Goal: Information Seeking & Learning: Learn about a topic

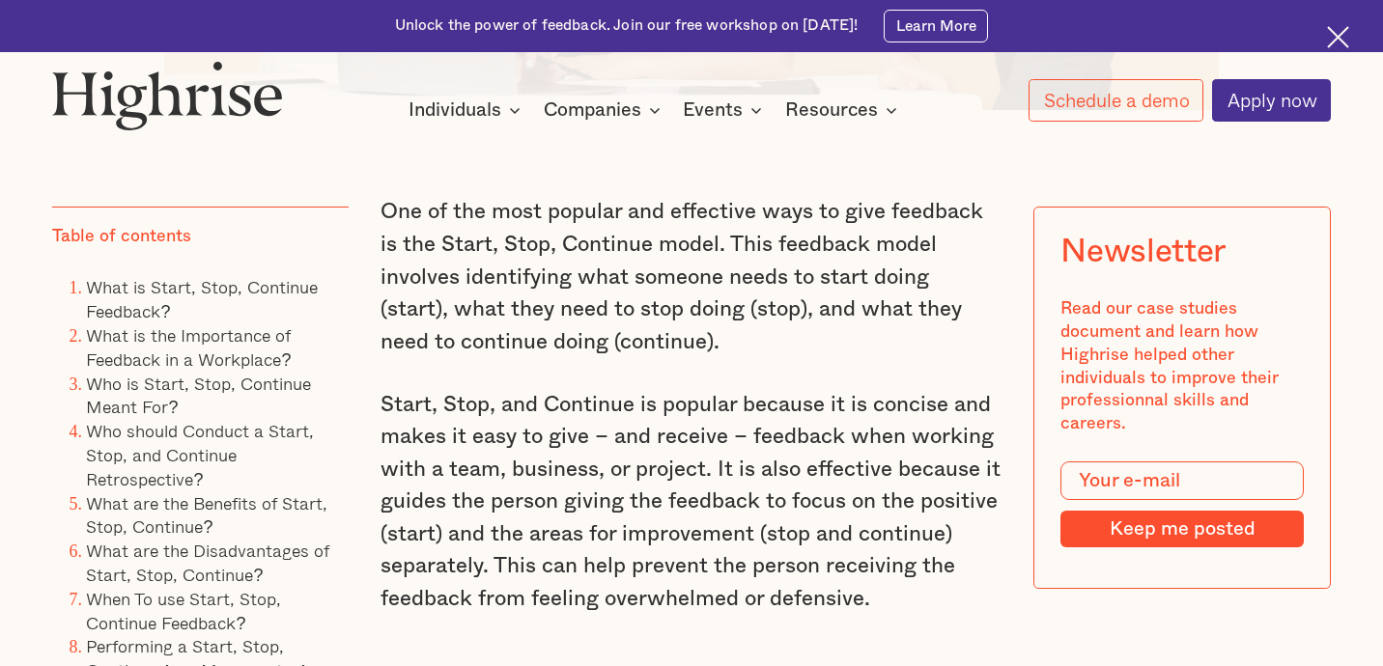
scroll to position [1255, 0]
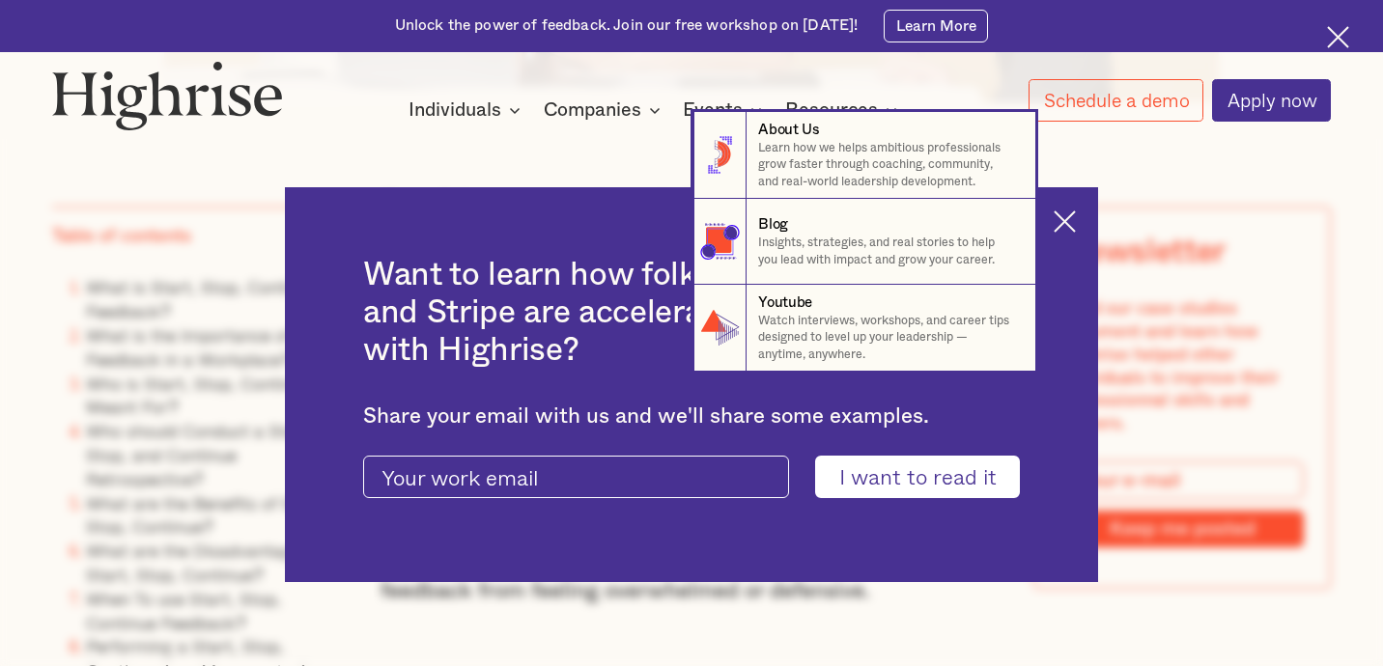
click at [1079, 217] on nav "8 About Us Learn how we helps ambitious professionals grow faster through coach…" at bounding box center [691, 242] width 1383 height 260
click at [1077, 217] on nav "8 About Us Learn how we helps ambitious professionals grow faster through coach…" at bounding box center [691, 242] width 1383 height 260
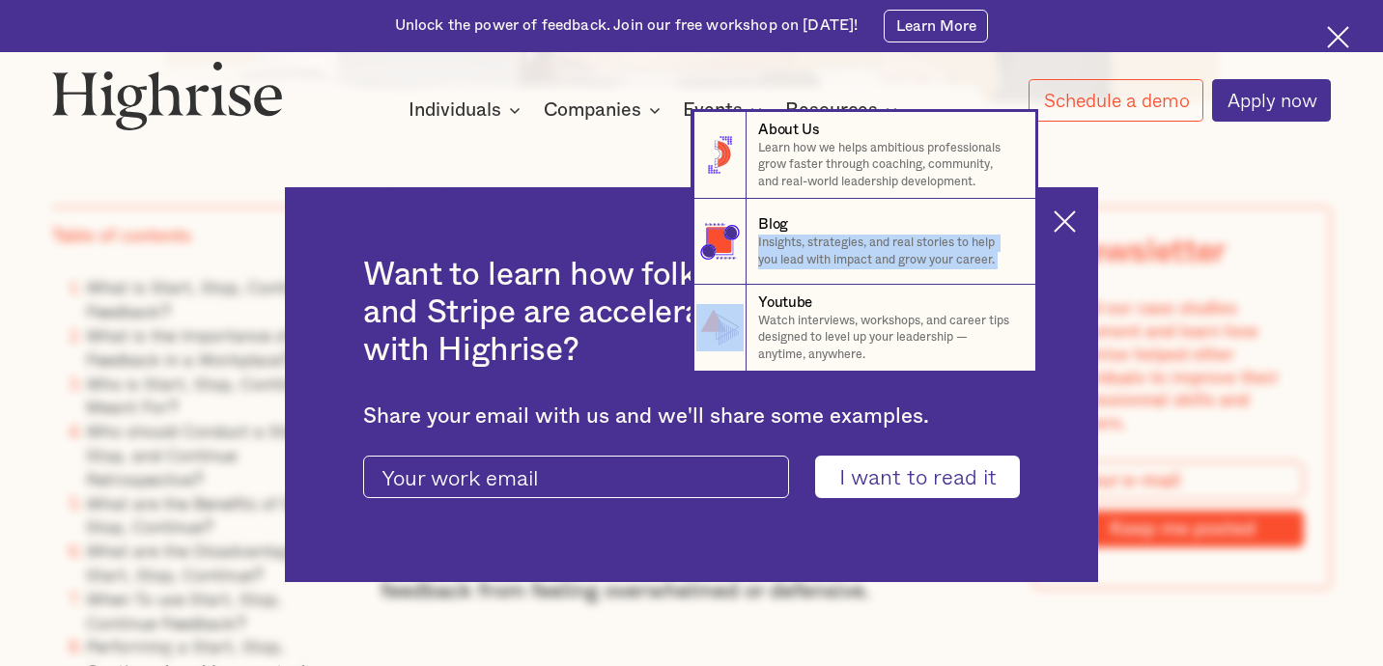
click at [1077, 217] on nav "8 About Us Learn how we helps ambitious professionals grow faster through coach…" at bounding box center [691, 242] width 1383 height 260
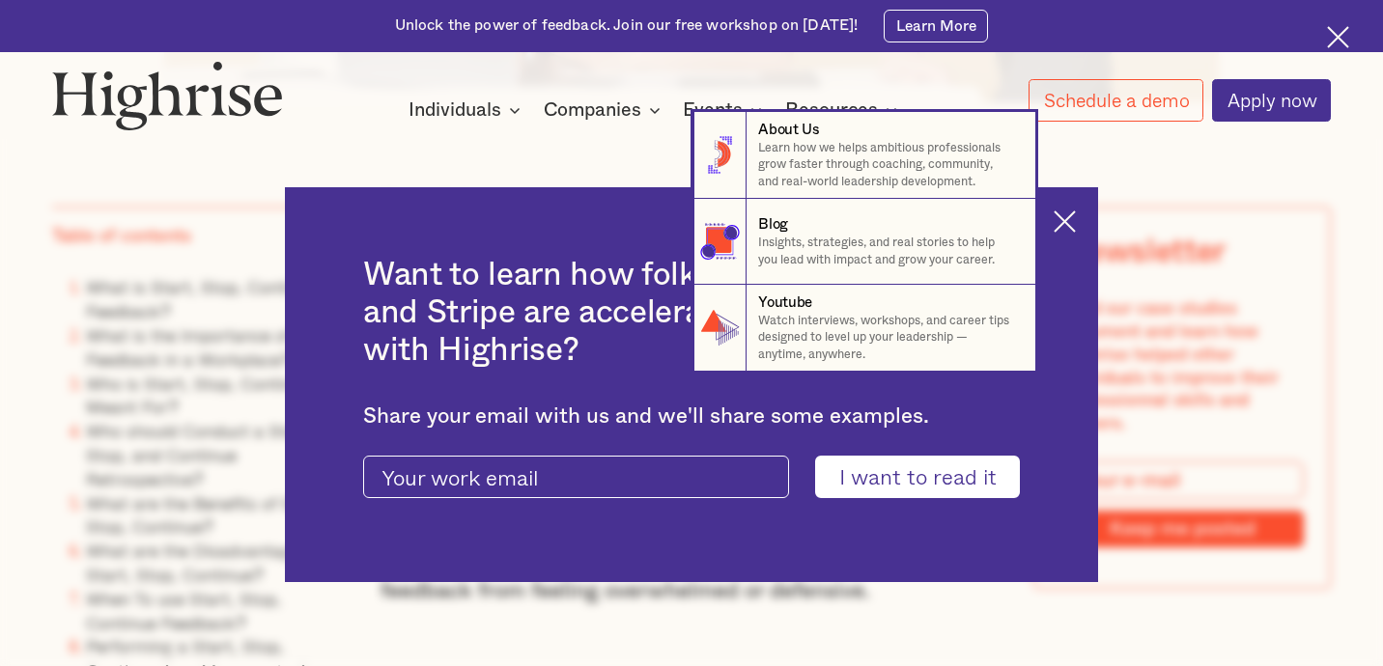
click at [1077, 217] on nav "8 About Us Learn how we helps ambitious professionals grow faster through coach…" at bounding box center [691, 242] width 1383 height 260
click at [313, 127] on nav "8 About Us Learn how we helps ambitious professionals grow faster through coach…" at bounding box center [691, 242] width 1383 height 260
click at [394, 138] on nav "8 About Us Learn how we helps ambitious professionals grow faster through coach…" at bounding box center [691, 242] width 1383 height 260
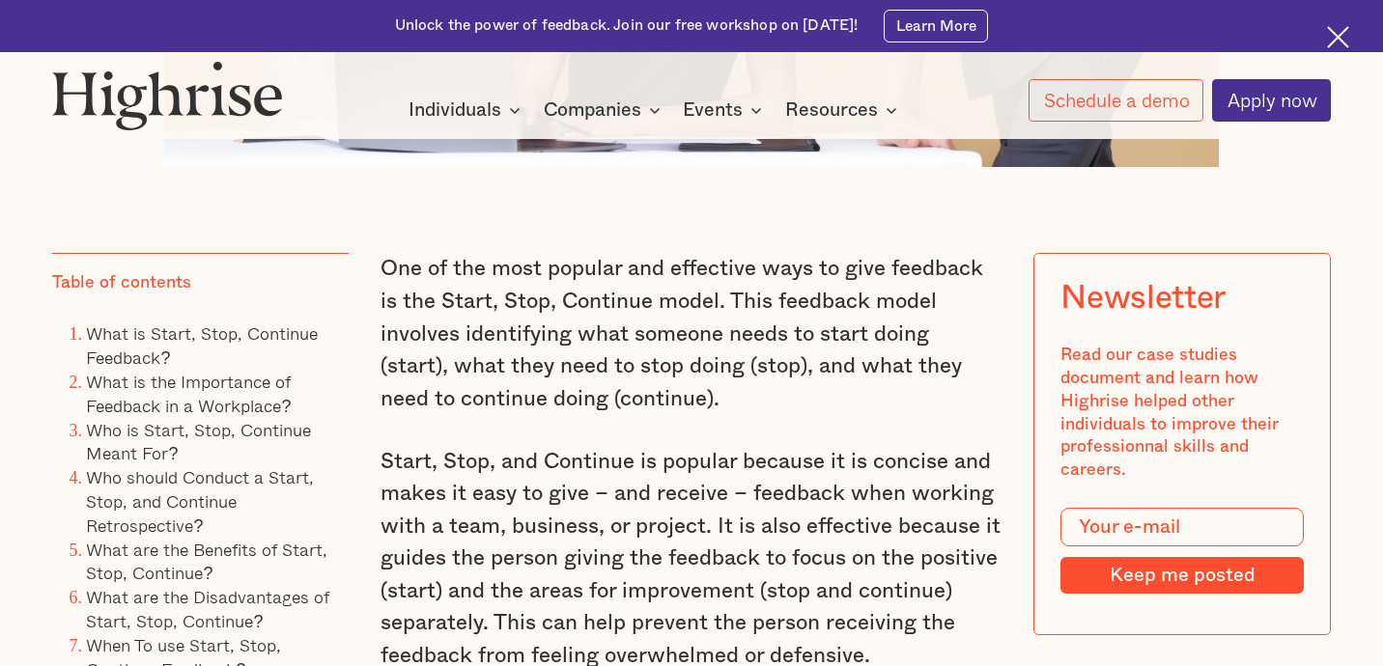
scroll to position [1224, 0]
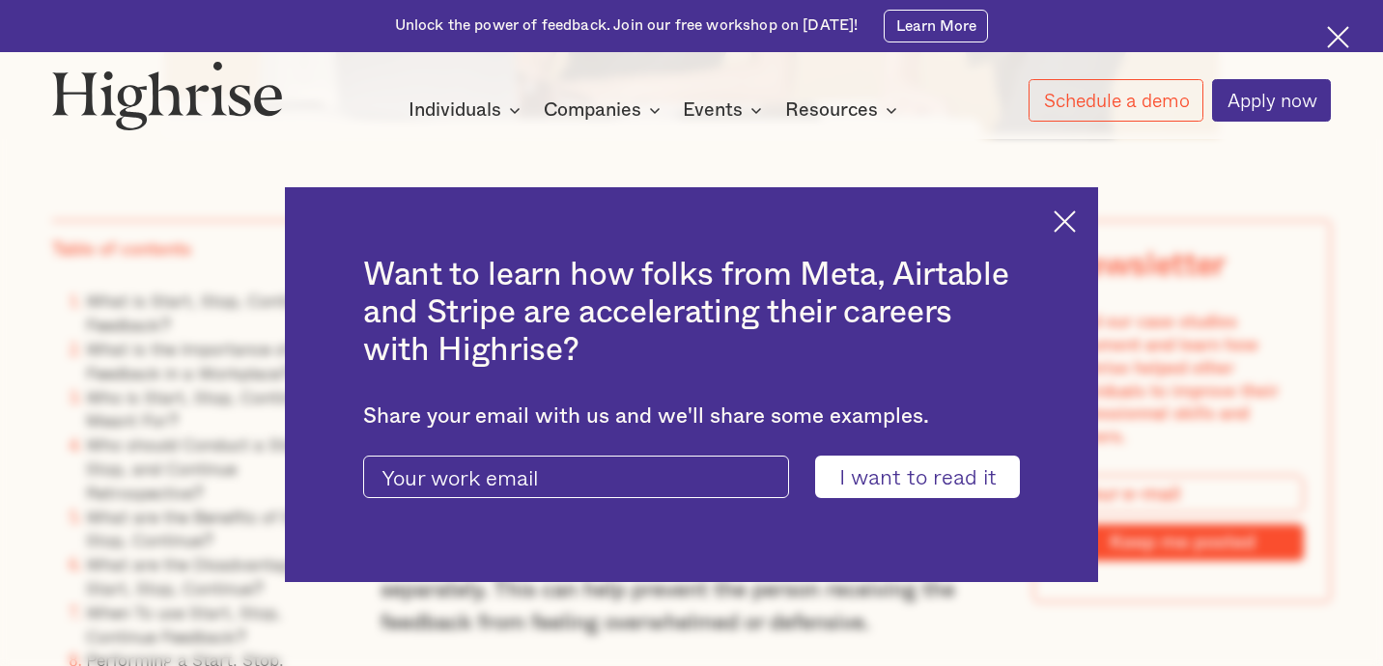
click at [1076, 219] on img at bounding box center [1065, 222] width 22 height 22
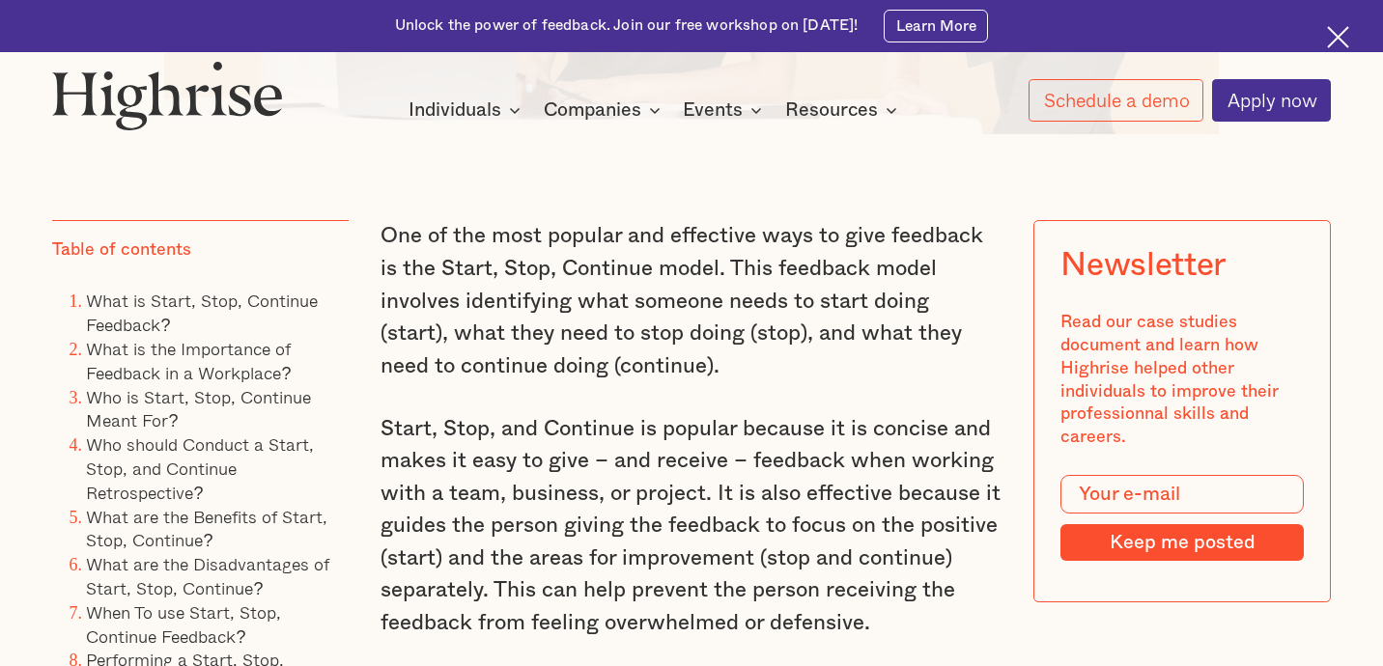
click at [520, 482] on p "Start, Stop, and Continue is popular because it is concise and makes it easy to…" at bounding box center [690, 526] width 621 height 227
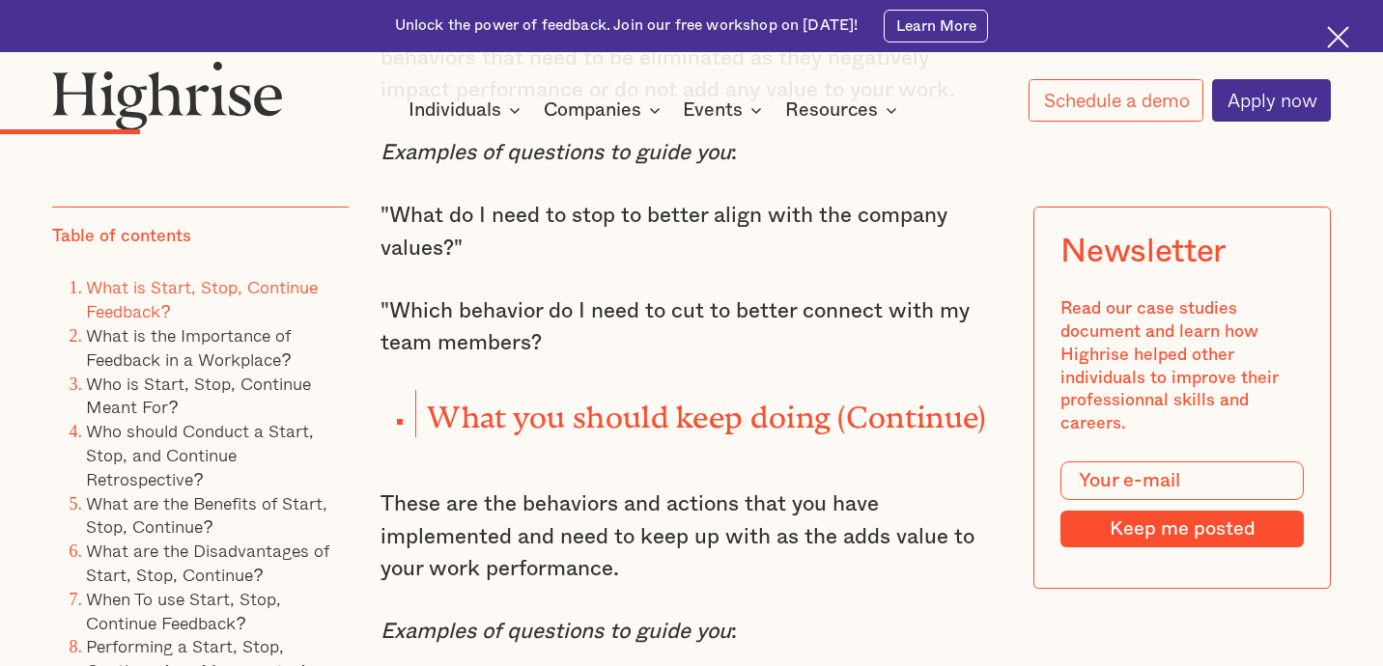
scroll to position [2832, 0]
